Goal: Task Accomplishment & Management: Use online tool/utility

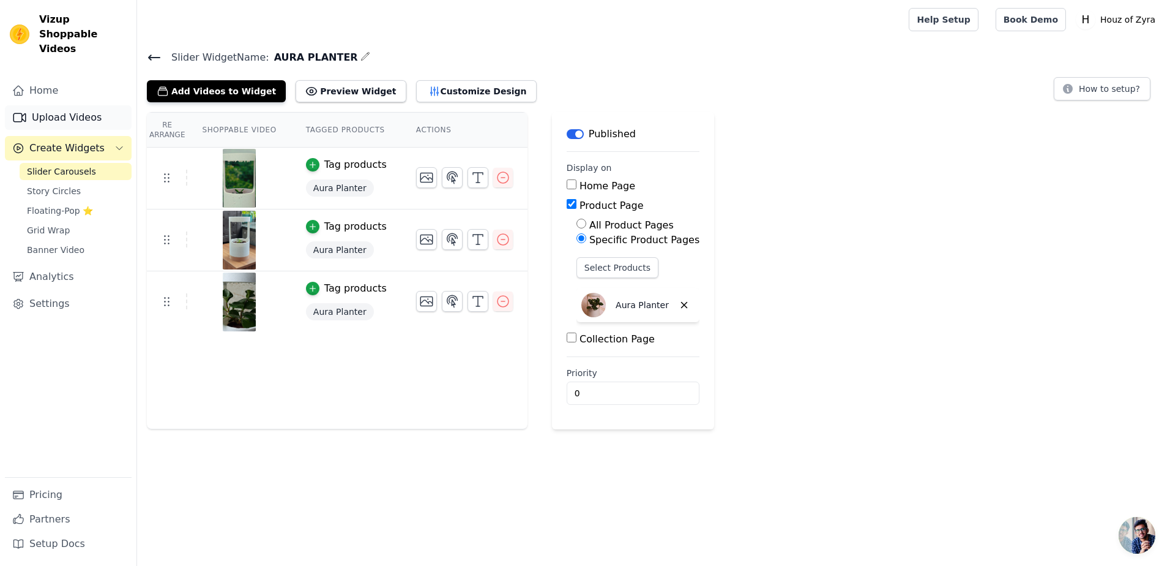
click at [51, 105] on link "Upload Videos" at bounding box center [68, 117] width 127 height 24
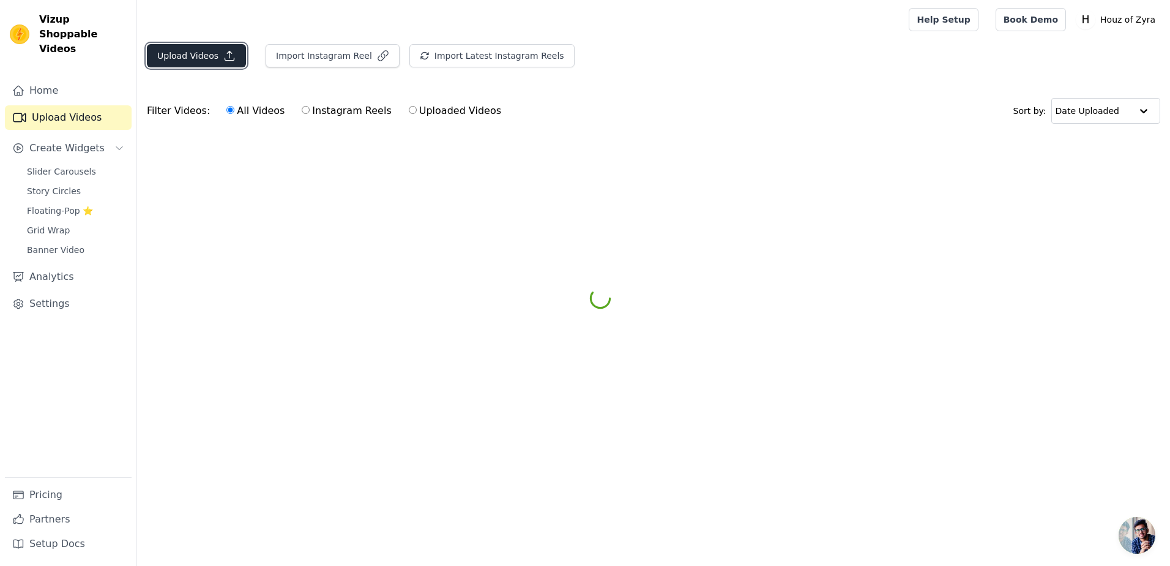
click at [196, 51] on button "Upload Videos" at bounding box center [196, 55] width 99 height 23
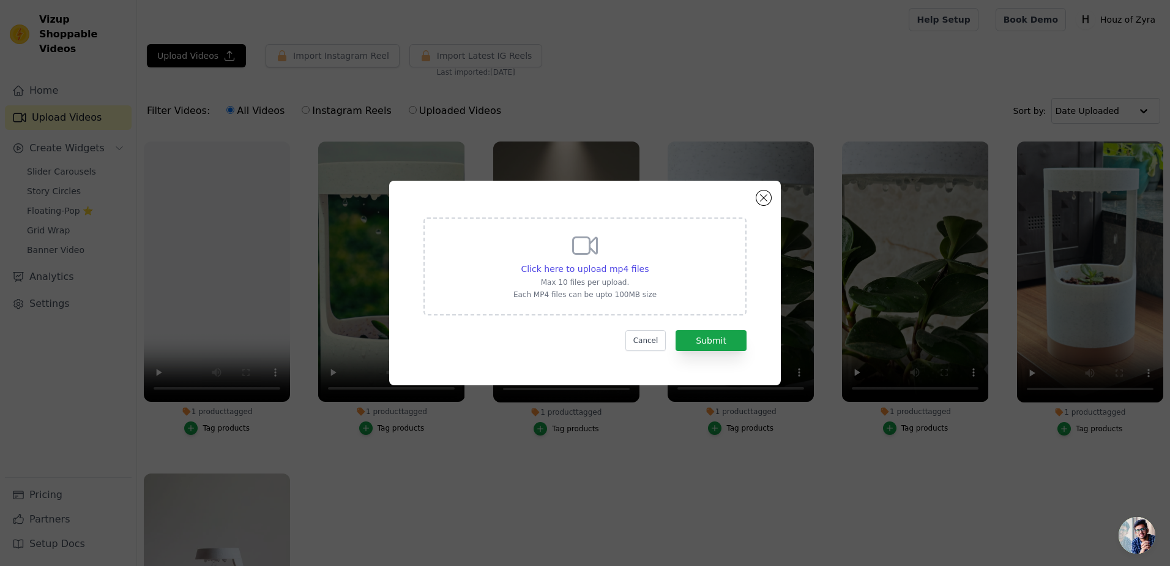
click at [583, 262] on div "Click here to upload mp4 files Max 10 files per upload. Each MP4 files can be u…" at bounding box center [585, 265] width 143 height 69
click at [648, 262] on input "Click here to upload mp4 files Max 10 files per upload. Each MP4 files can be u…" at bounding box center [648, 262] width 1 height 1
type input "C:\fakepath\VID20250821114757 - Trim.mp4"
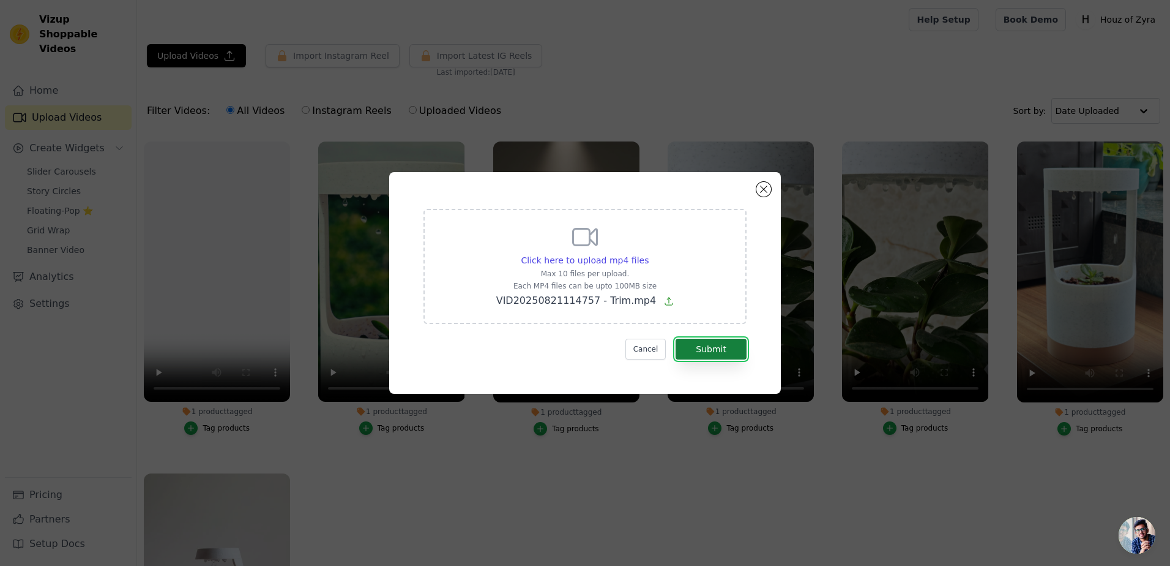
click at [706, 346] on button "Submit" at bounding box center [711, 348] width 71 height 21
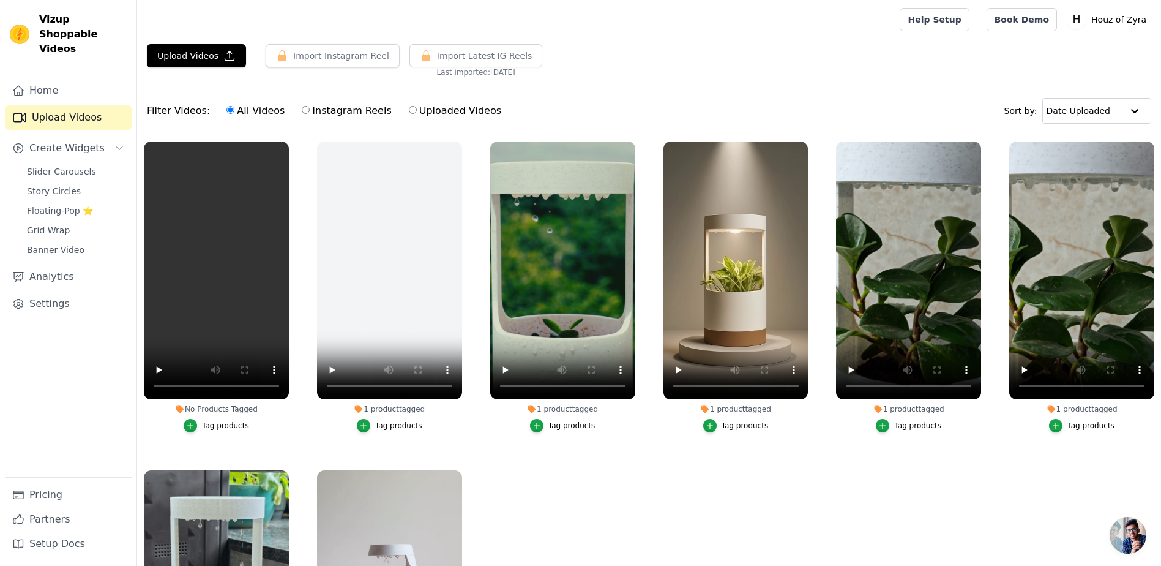
click at [228, 422] on div "Tag products" at bounding box center [225, 425] width 47 height 10
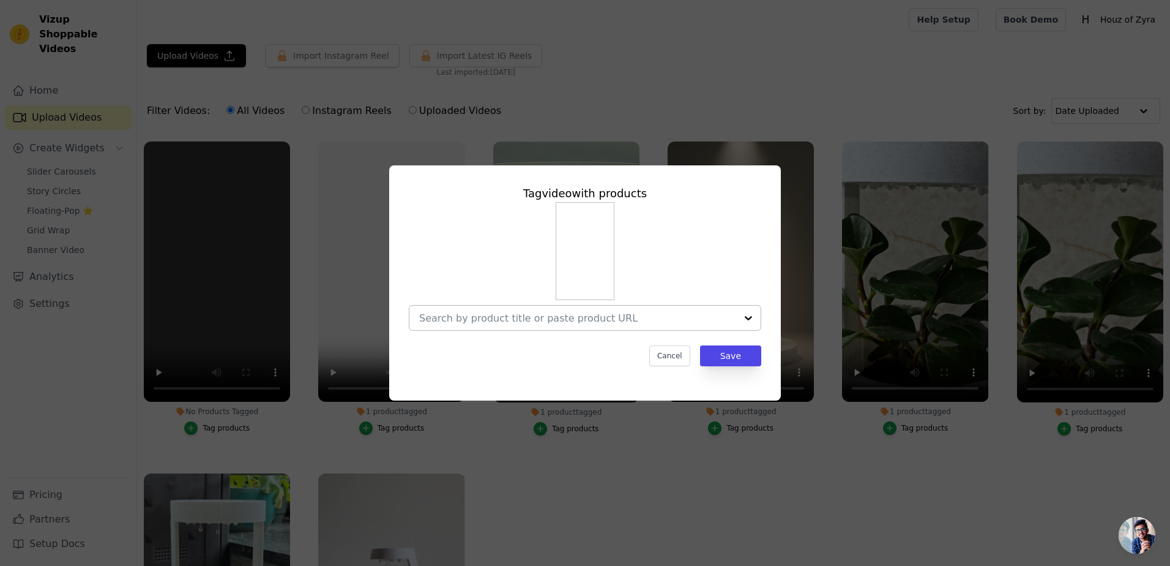
click at [581, 307] on div at bounding box center [577, 317] width 317 height 24
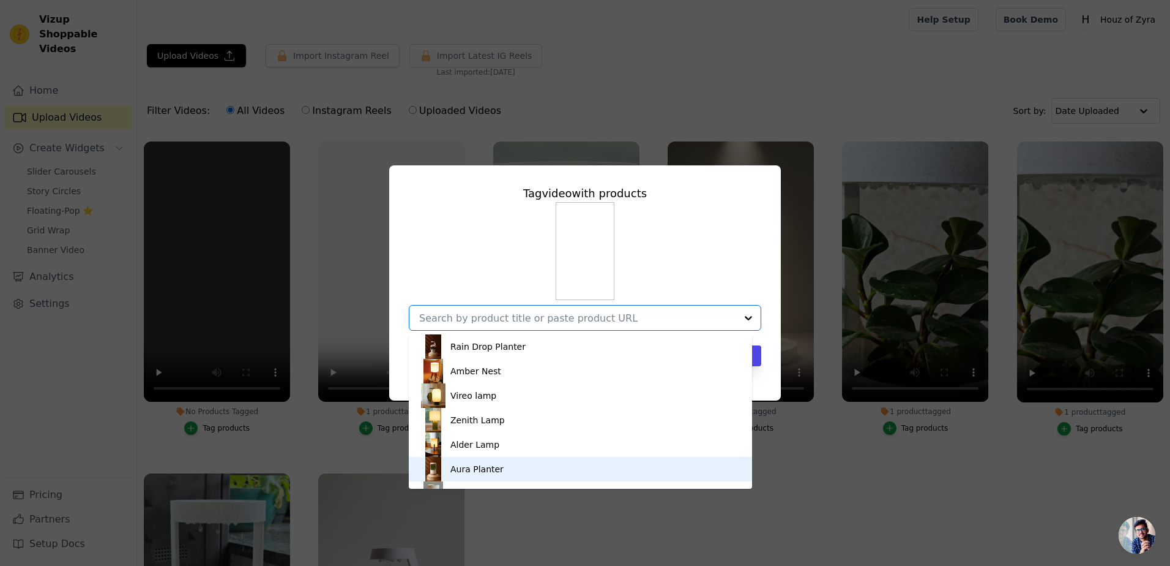
click at [479, 465] on div "Aura Planter" at bounding box center [476, 469] width 53 height 12
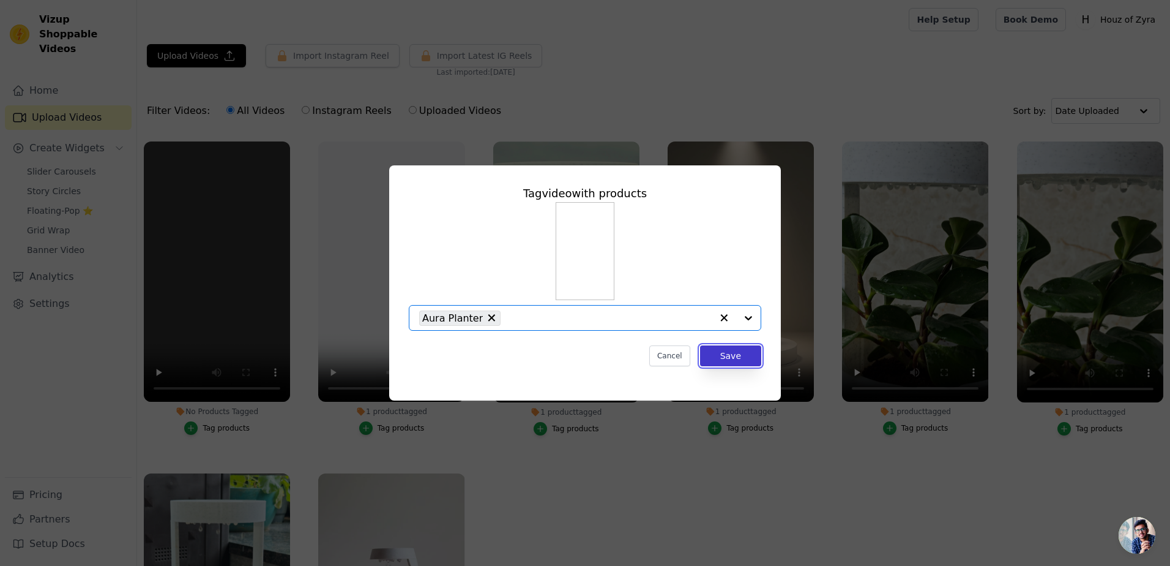
click at [736, 349] on button "Save" at bounding box center [730, 355] width 61 height 21
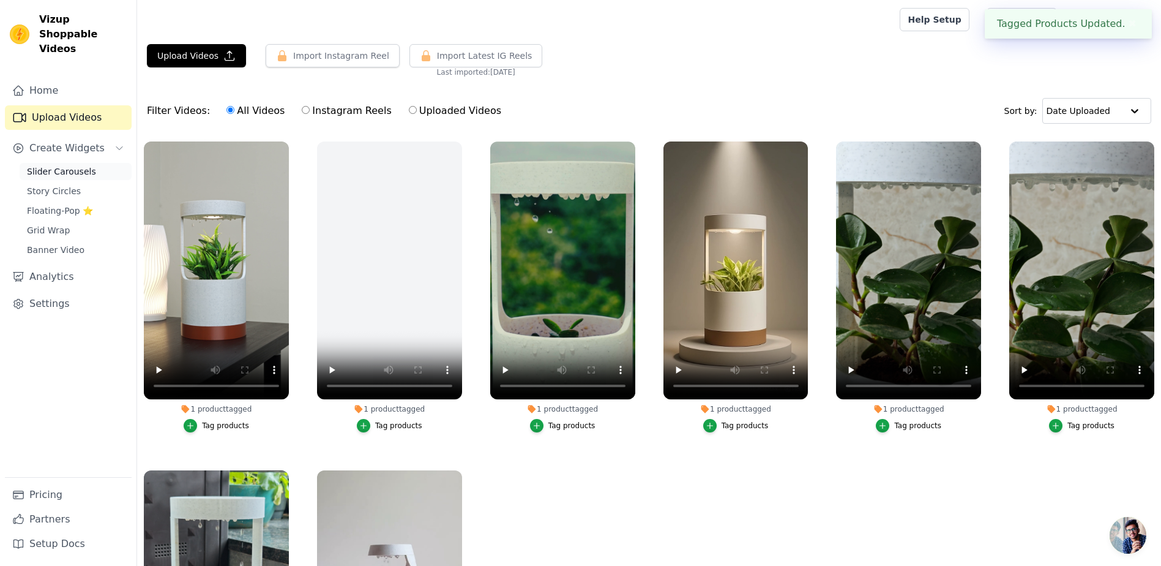
click at [50, 165] on span "Slider Carousels" at bounding box center [61, 171] width 69 height 12
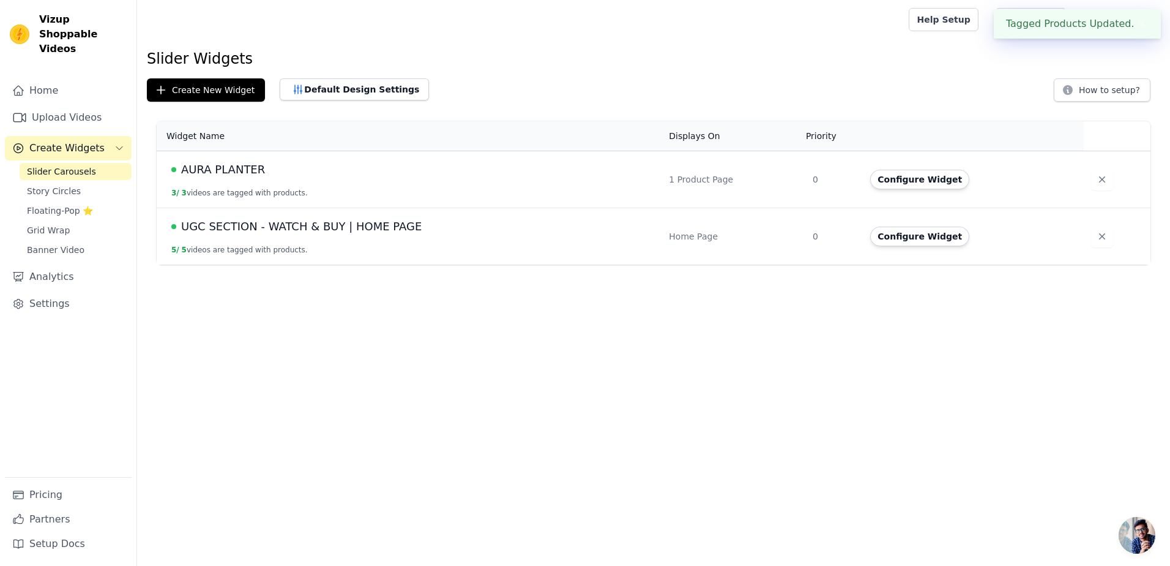
click at [310, 177] on div "AURA PLANTER" at bounding box center [412, 169] width 483 height 17
click at [237, 173] on span "AURA PLANTER" at bounding box center [223, 169] width 84 height 17
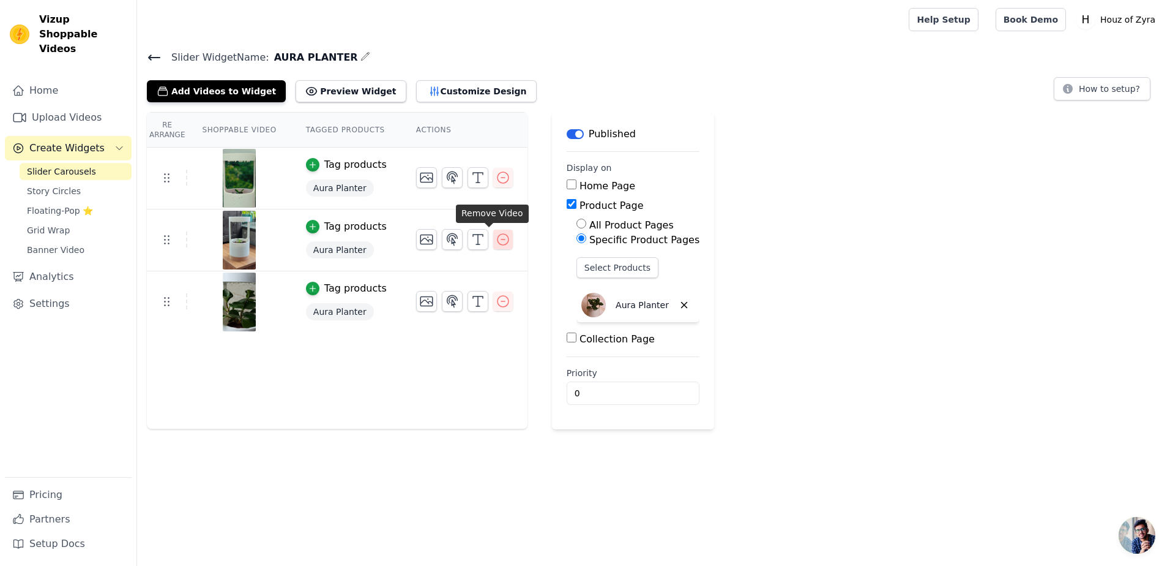
click at [496, 241] on icon "button" at bounding box center [503, 239] width 15 height 15
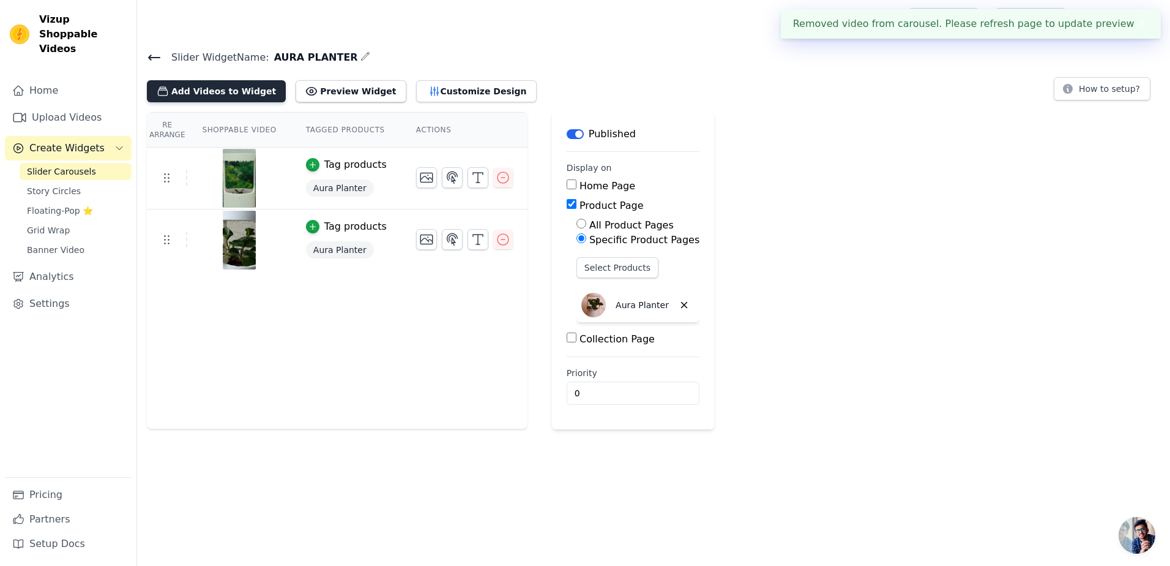
click at [230, 89] on button "Add Videos to Widget" at bounding box center [216, 91] width 139 height 22
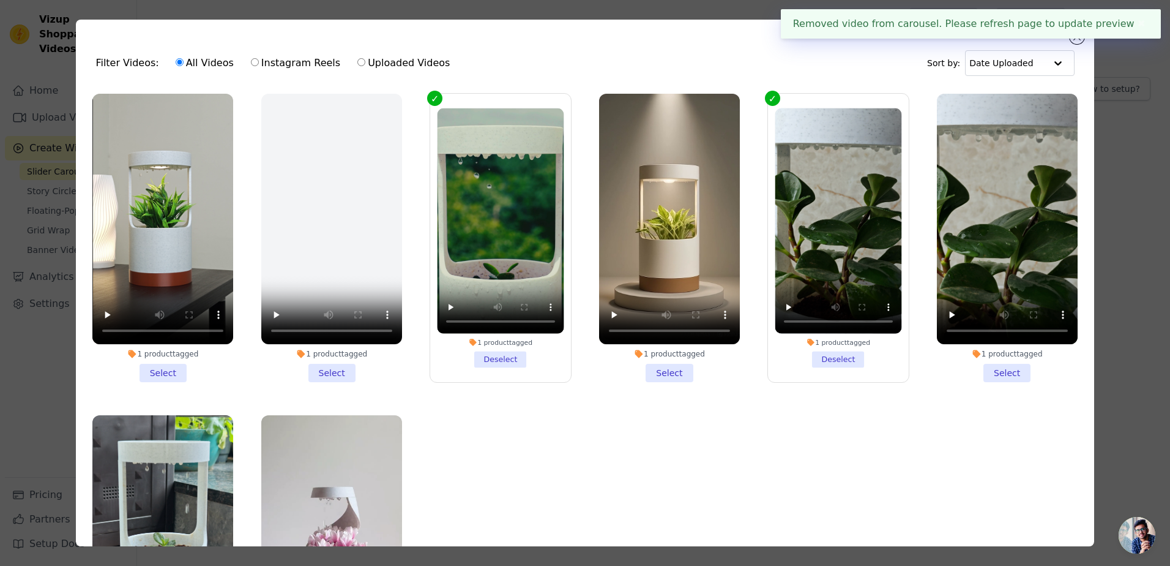
click at [164, 368] on li "1 product tagged Select" at bounding box center [162, 238] width 141 height 288
click at [0, 0] on input "1 product tagged Select" at bounding box center [0, 0] width 0 height 0
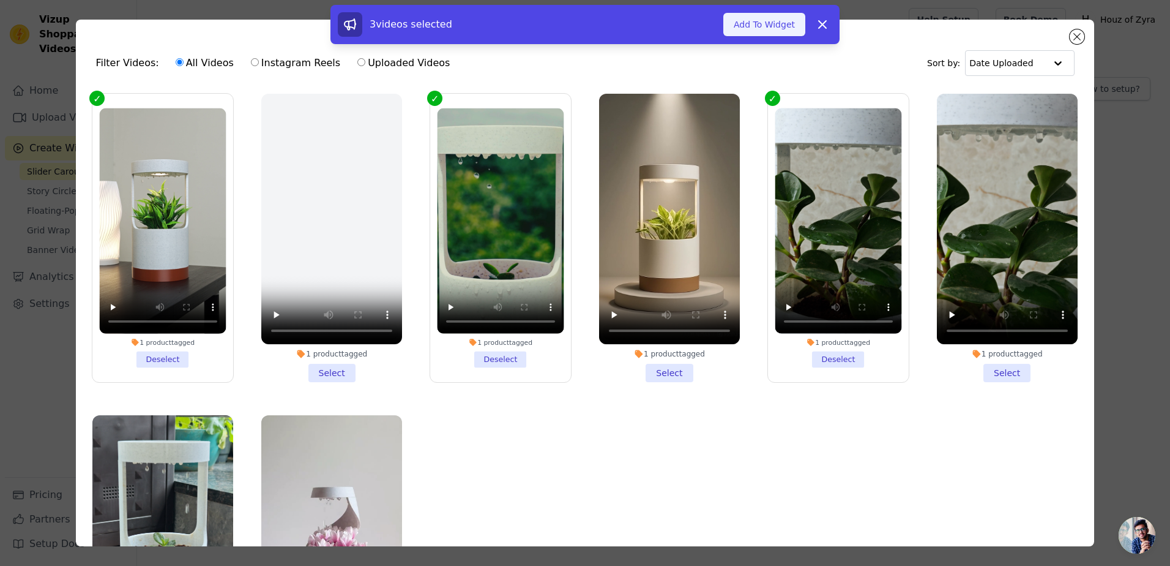
click at [754, 26] on button "Add To Widget" at bounding box center [764, 24] width 82 height 23
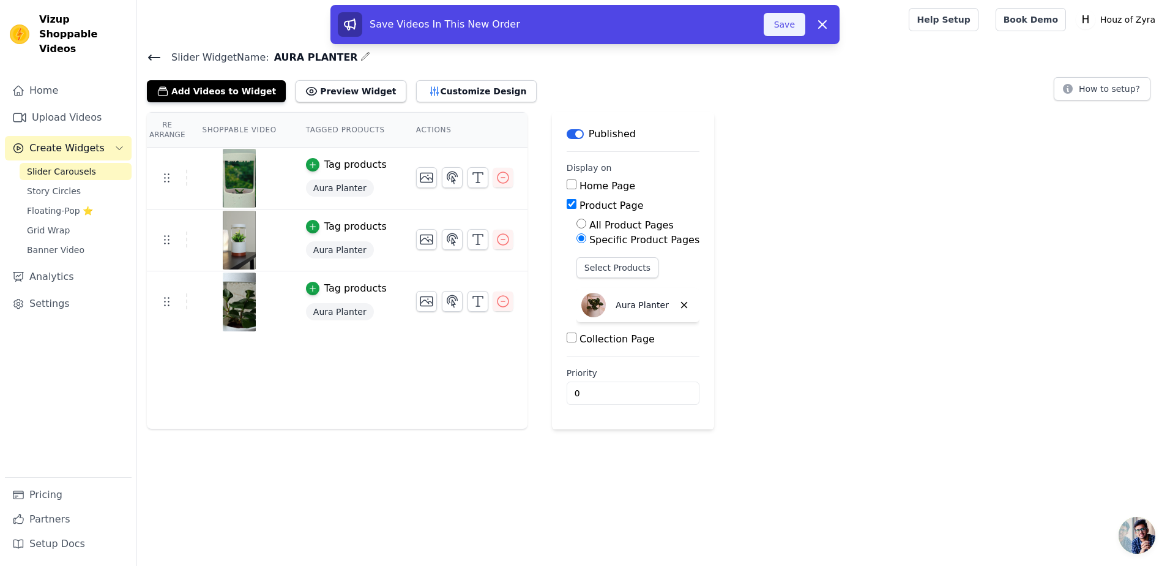
click at [796, 17] on button "Save" at bounding box center [785, 24] width 42 height 23
